Goal: Obtain resource: Download file/media

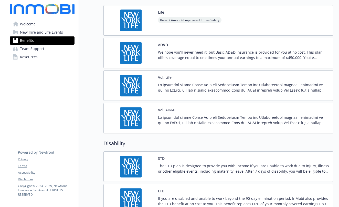
scroll to position [328, 0]
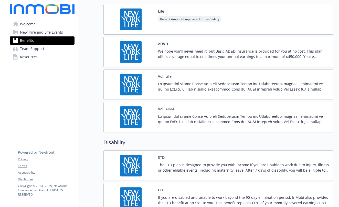
click at [232, 85] on p at bounding box center [243, 86] width 171 height 11
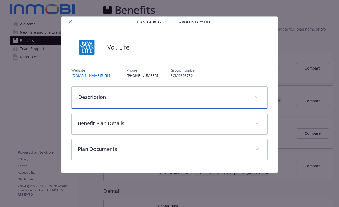
click at [254, 97] on span "details for plan Life and AD&D - Vol. Life - Voluntary Life" at bounding box center [257, 97] width 8 height 8
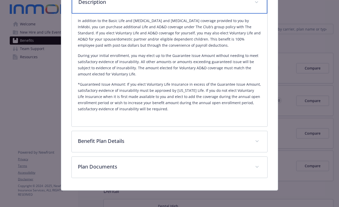
scroll to position [95, 0]
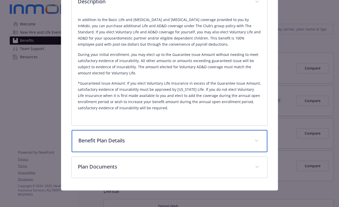
click at [253, 142] on span "details for plan Life and AD&D - Vol. Life - Voluntary Life" at bounding box center [257, 141] width 8 height 8
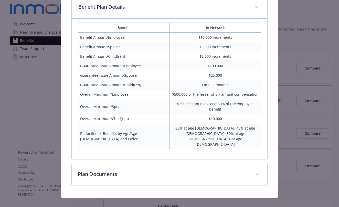
scroll to position [225, 0]
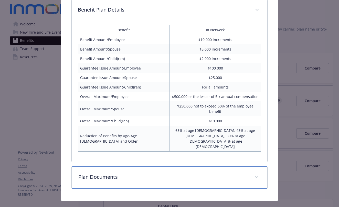
click at [256, 173] on span "details for plan Life and AD&D - Vol. Life - Voluntary Life" at bounding box center [257, 177] width 8 height 8
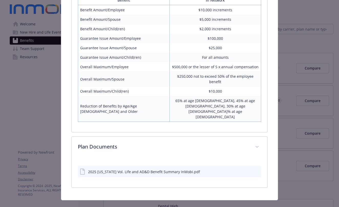
click at [175, 169] on div "2025 [US_STATE] Vol. Life and AD&D Benefit Summary InMobi.pdf" at bounding box center [144, 171] width 112 height 5
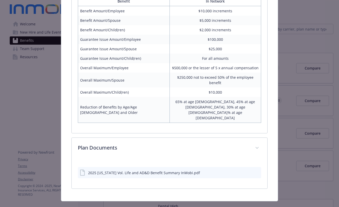
click at [247, 170] on icon "download file" at bounding box center [248, 171] width 3 height 3
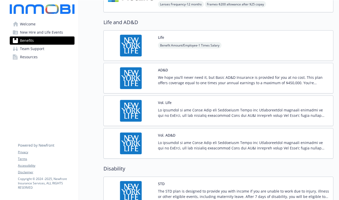
scroll to position [316, 0]
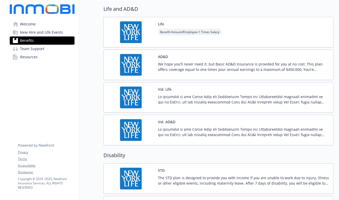
click at [206, 99] on p at bounding box center [243, 99] width 171 height 11
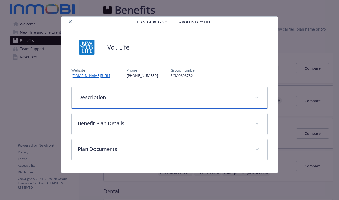
click at [256, 99] on span "details for plan Life and AD&D - Vol. Life - Voluntary Life" at bounding box center [257, 97] width 8 height 8
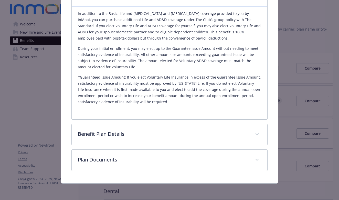
scroll to position [102, 0]
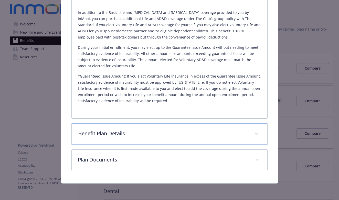
click at [255, 134] on icon "details for plan Life and AD&D - Vol. Life - Voluntary Life" at bounding box center [256, 134] width 3 height 2
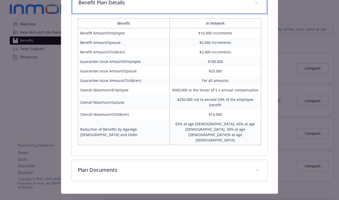
scroll to position [233, 0]
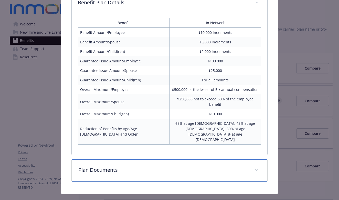
click at [253, 166] on span "details for plan Life and AD&D - Vol. Life - Voluntary Life" at bounding box center [257, 170] width 8 height 8
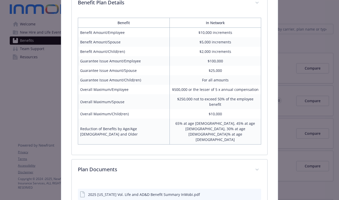
click at [181, 192] on div "2025 [US_STATE] Vol. Life and AD&D Benefit Summary InMobi.pdf" at bounding box center [144, 194] width 112 height 5
click at [247, 192] on icon "download file" at bounding box center [249, 194] width 4 height 4
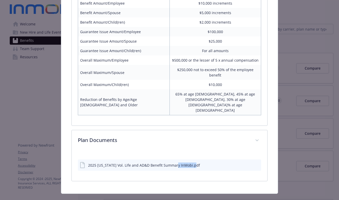
scroll to position [261, 0]
